Goal: Book appointment/travel/reservation

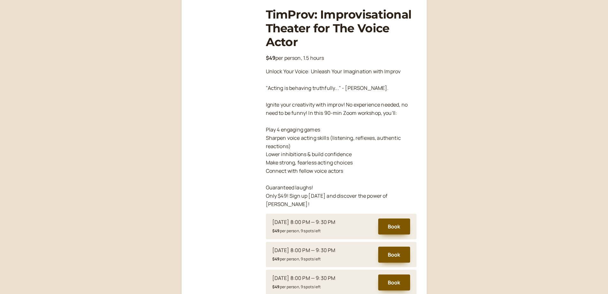
scroll to position [188, 0]
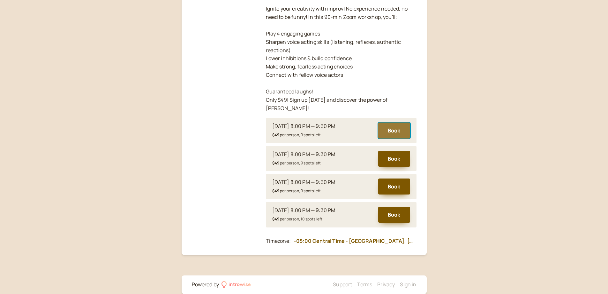
click at [397, 122] on button "Book" at bounding box center [394, 130] width 32 height 16
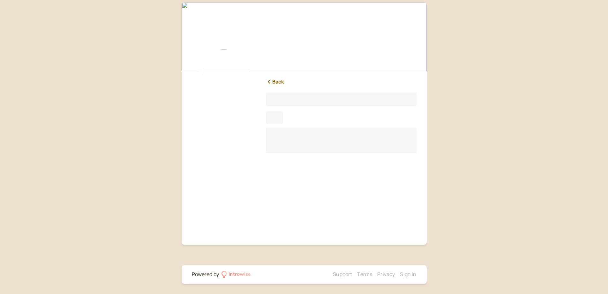
scroll to position [3, 0]
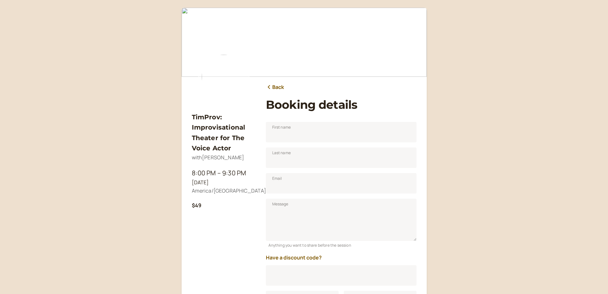
scroll to position [79, 0]
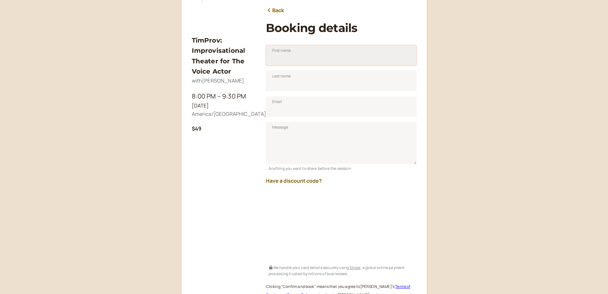
click at [300, 49] on input "First name" at bounding box center [341, 55] width 151 height 20
click at [327, 53] on input "First name" at bounding box center [341, 55] width 151 height 20
type input "[PERSON_NAME]"
type input "Vaadeland"
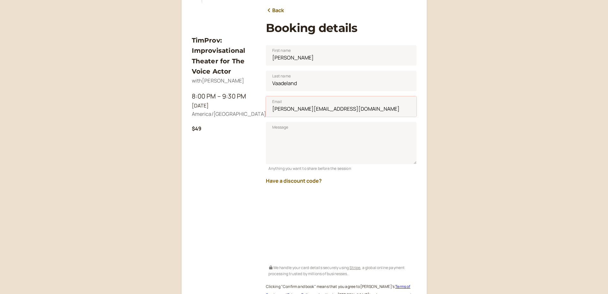
type input "[PERSON_NAME][EMAIL_ADDRESS][DOMAIN_NAME]"
click at [294, 184] on div "Have a discount code?" at bounding box center [341, 178] width 151 height 13
click at [310, 183] on button "Have a discount code?" at bounding box center [294, 181] width 56 height 6
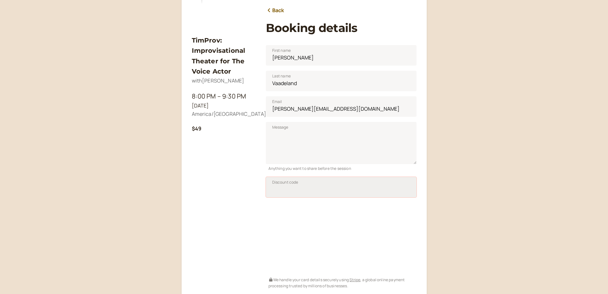
click at [320, 186] on input "Discount code" at bounding box center [341, 187] width 151 height 20
type input "SAVPRO25"
click at [403, 190] on span "Apply" at bounding box center [400, 188] width 11 height 5
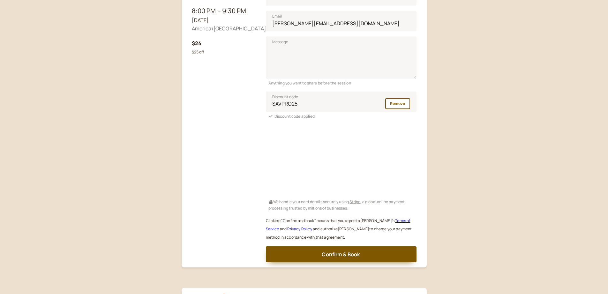
scroll to position [187, 0]
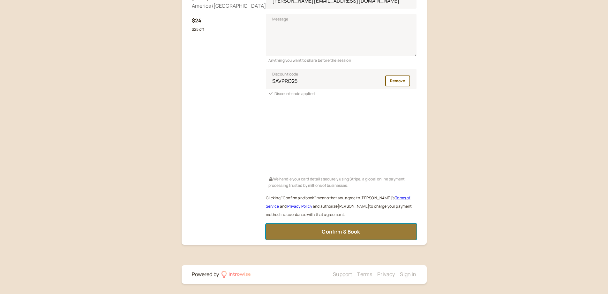
click at [376, 234] on button "Confirm & Book" at bounding box center [341, 231] width 151 height 16
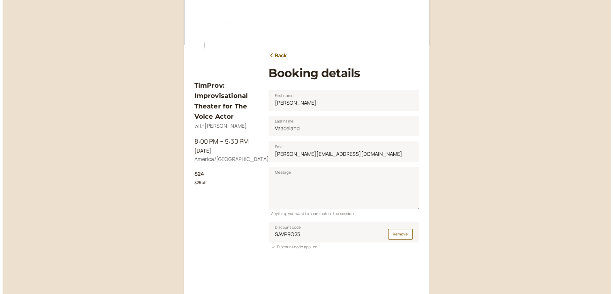
scroll to position [0, 0]
